Goal: Task Accomplishment & Management: Manage account settings

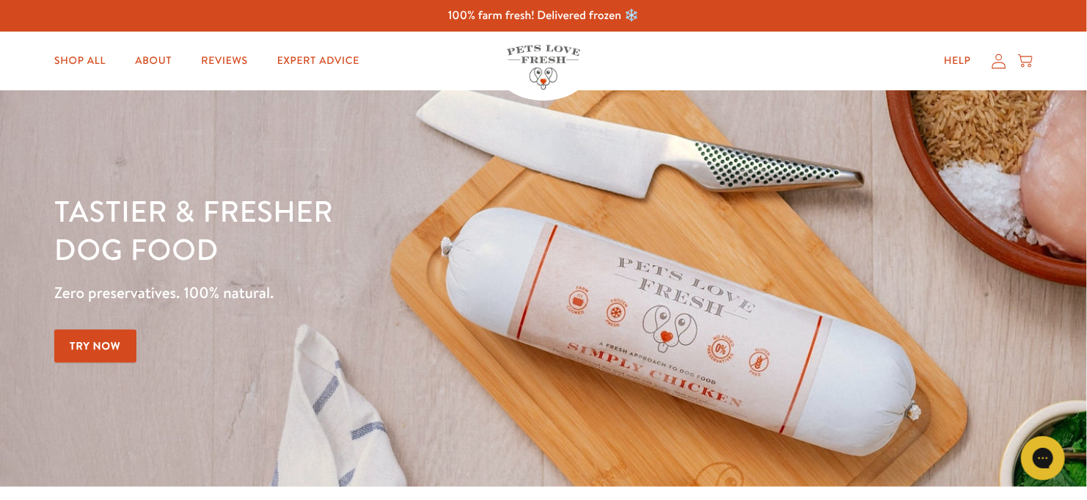
click at [995, 58] on icon at bounding box center [999, 61] width 15 height 15
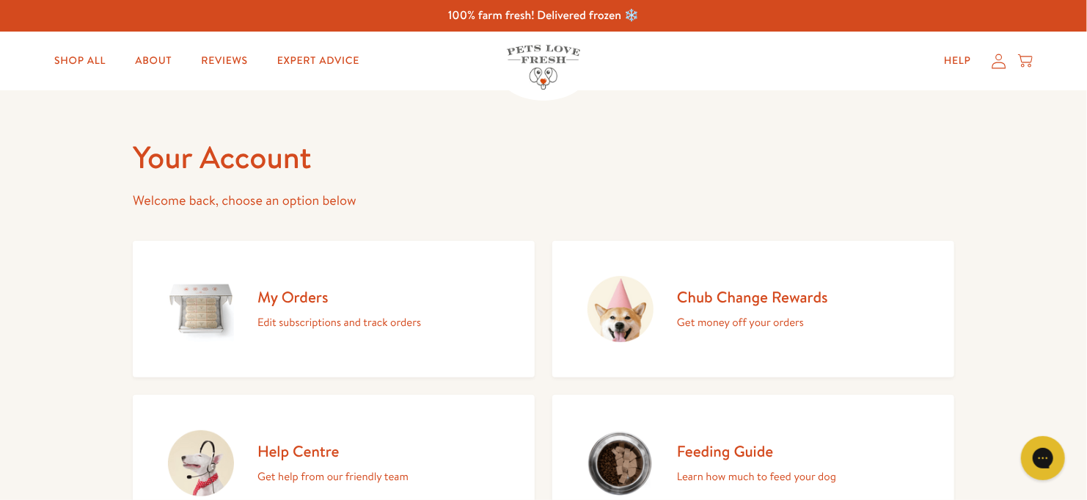
click at [299, 299] on h2 "My Orders" at bounding box center [340, 297] width 164 height 20
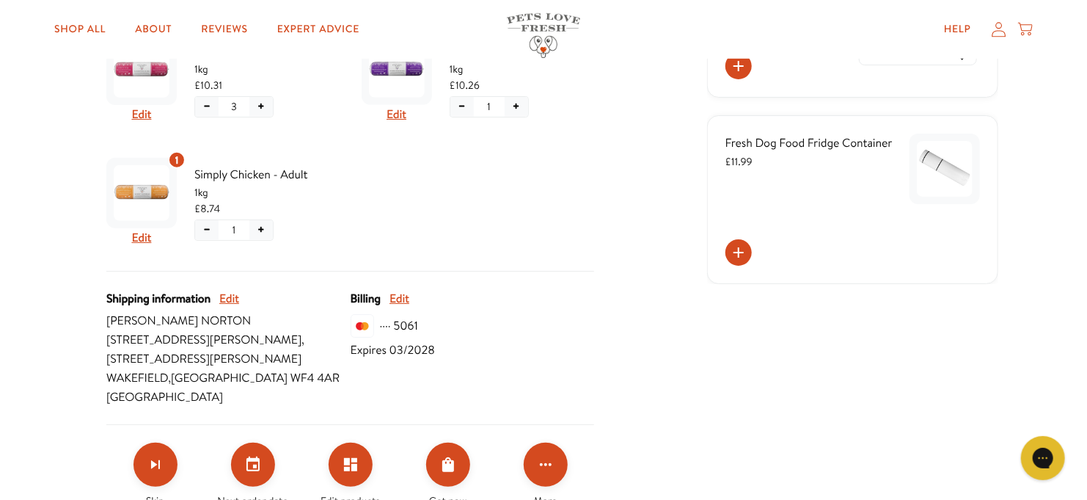
scroll to position [503, 0]
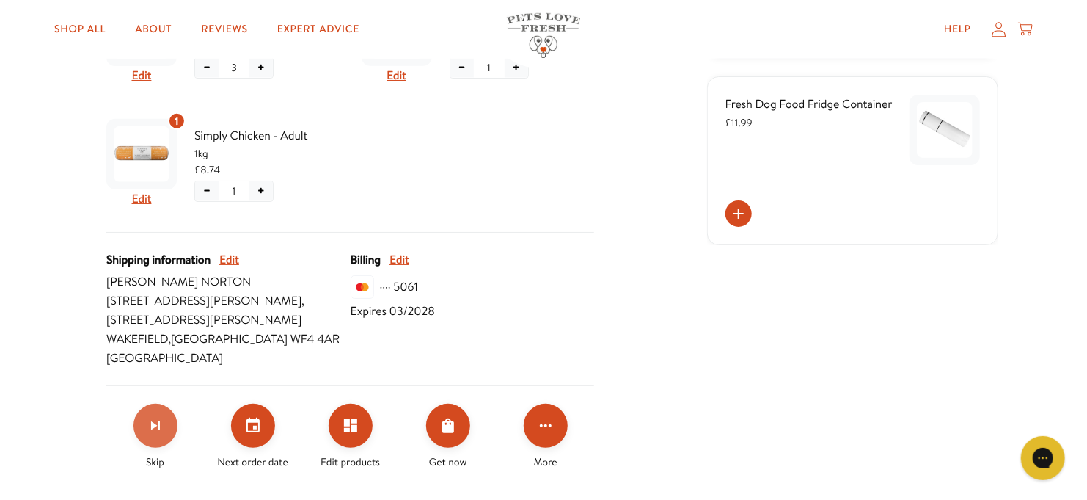
click at [152, 417] on icon "Skip subscription" at bounding box center [156, 426] width 18 height 18
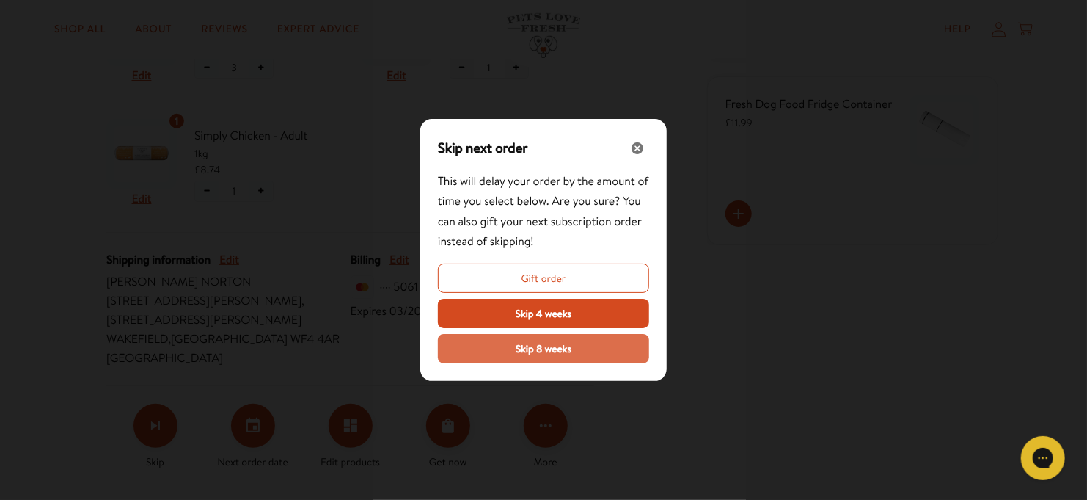
click at [560, 353] on span "Skip 8 weeks" at bounding box center [544, 348] width 56 height 16
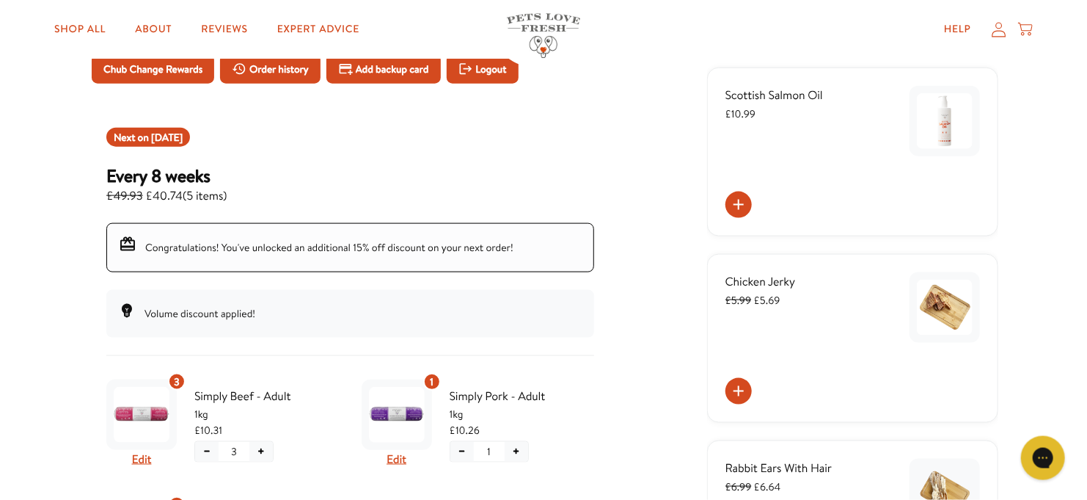
scroll to position [116, 0]
